Goal: Information Seeking & Learning: Learn about a topic

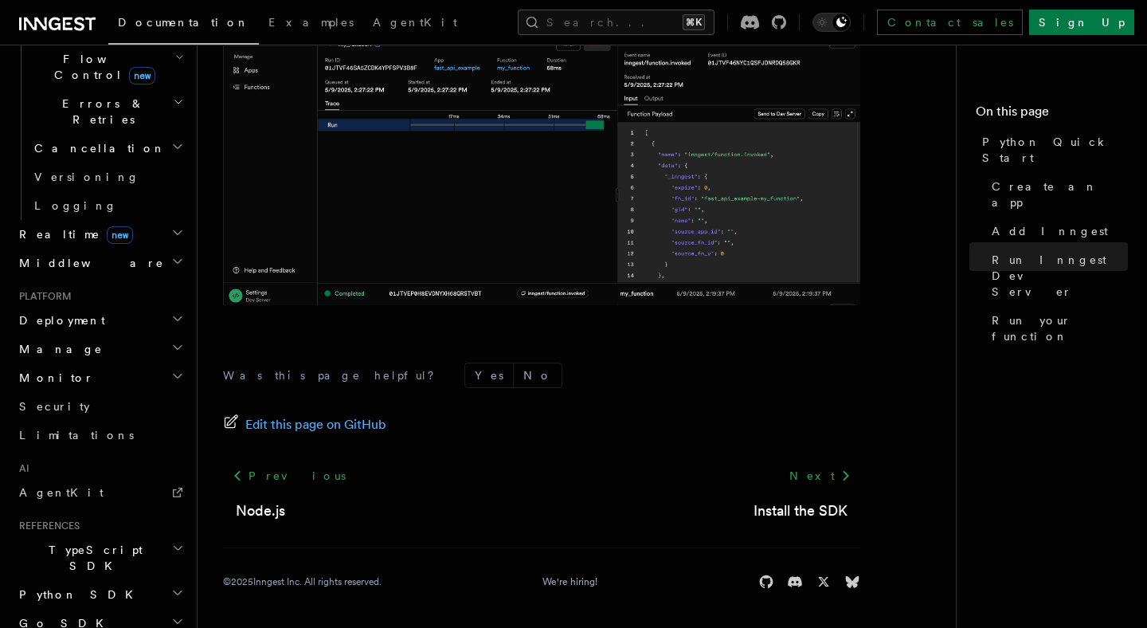
scroll to position [589, 0]
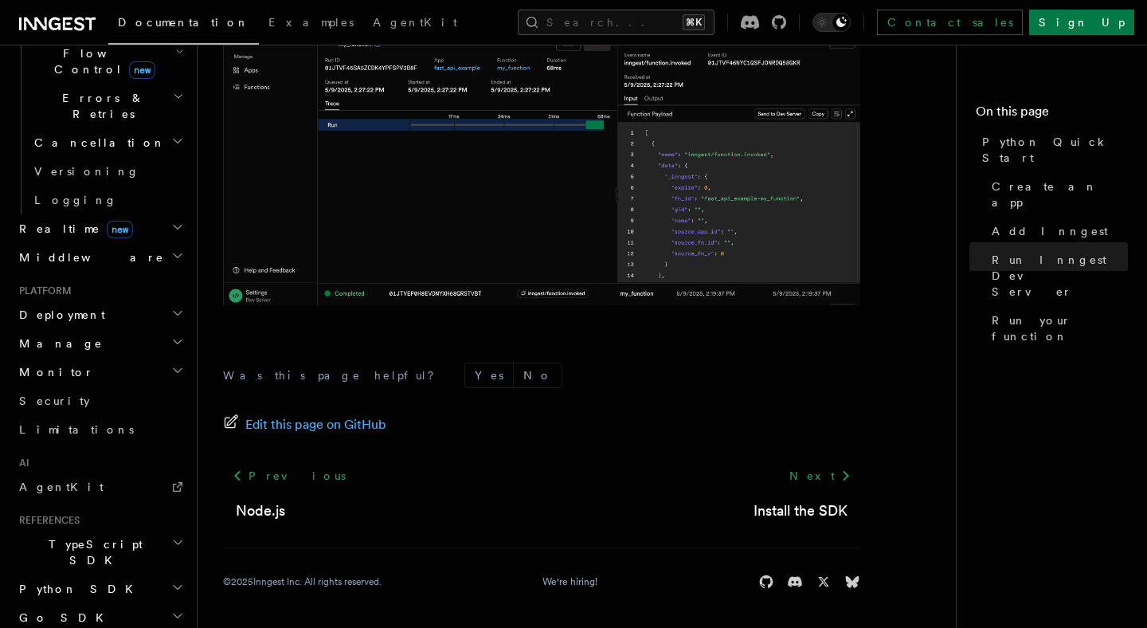
click at [86, 574] on h2 "Python SDK" at bounding box center [100, 588] width 174 height 29
click at [68, 610] on span "Introduction" at bounding box center [91, 618] width 115 height 16
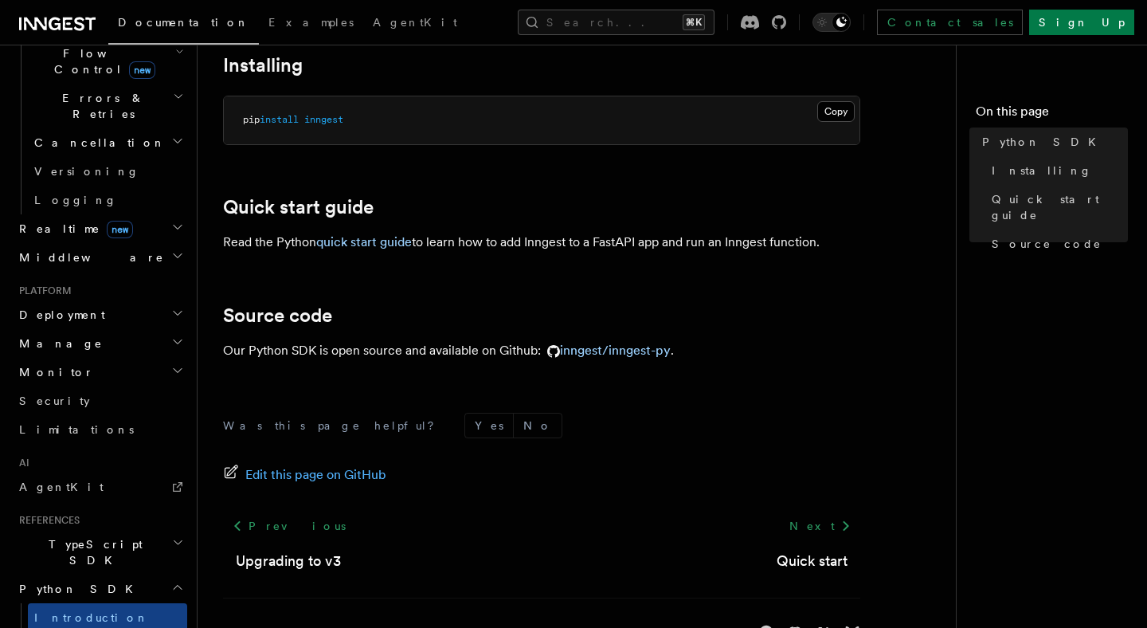
scroll to position [94, 0]
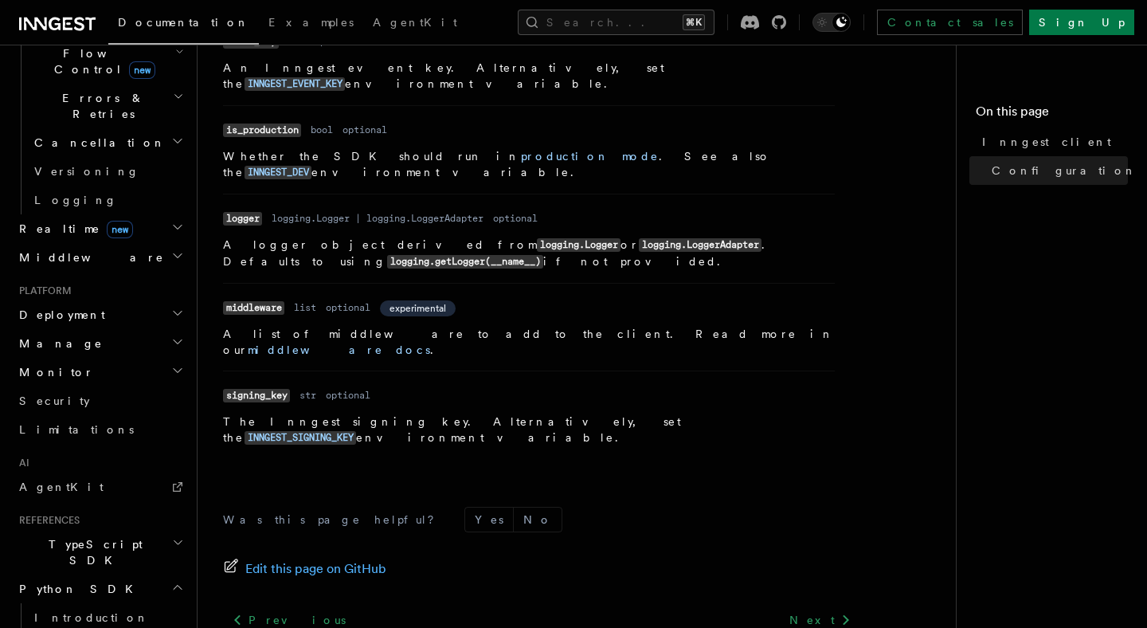
scroll to position [817, 0]
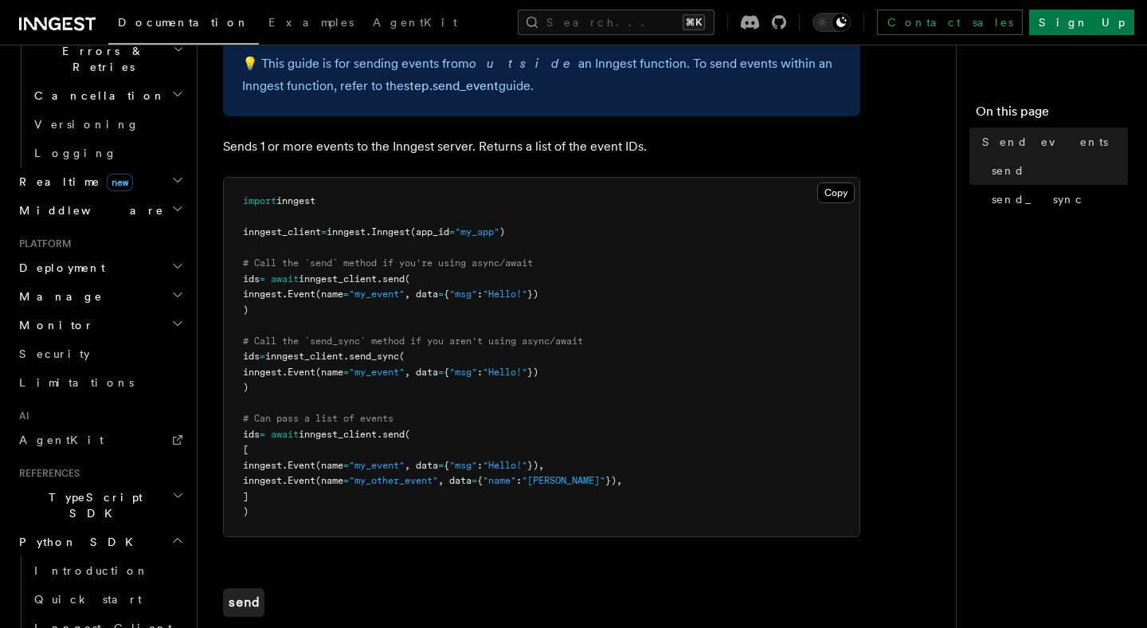
scroll to position [682, 0]
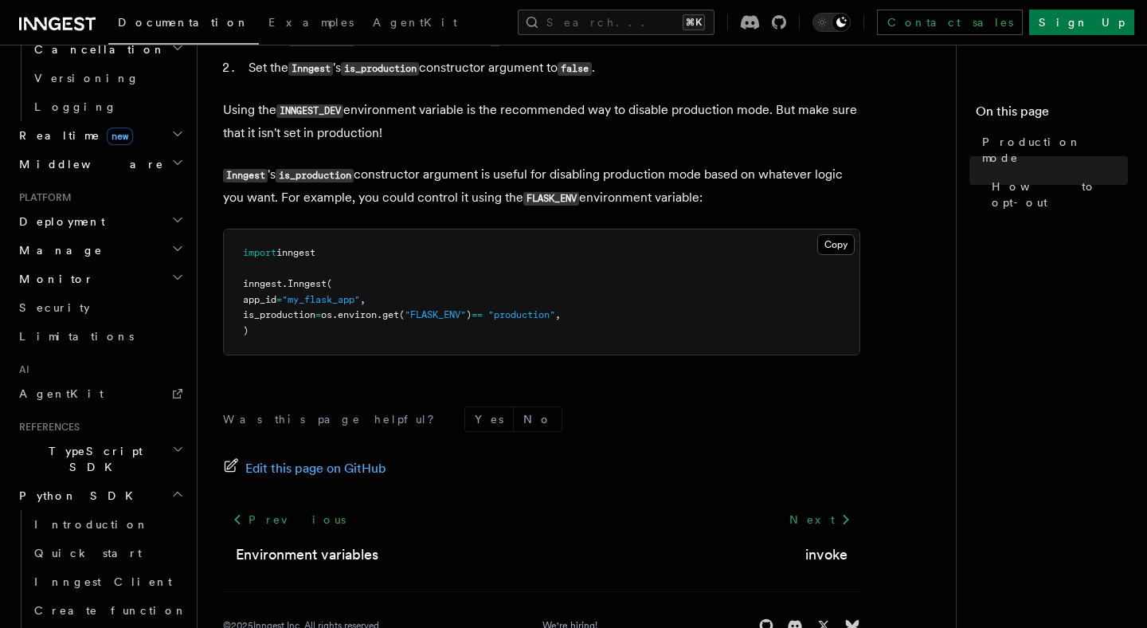
scroll to position [359, 0]
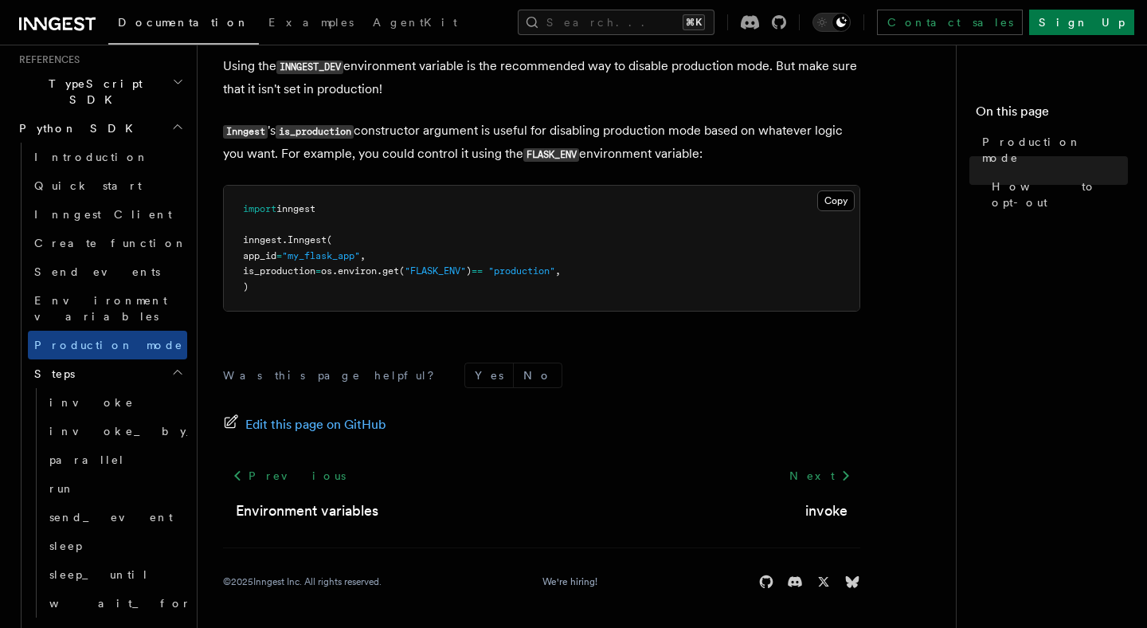
scroll to position [1052, 0]
